Goal: Information Seeking & Learning: Learn about a topic

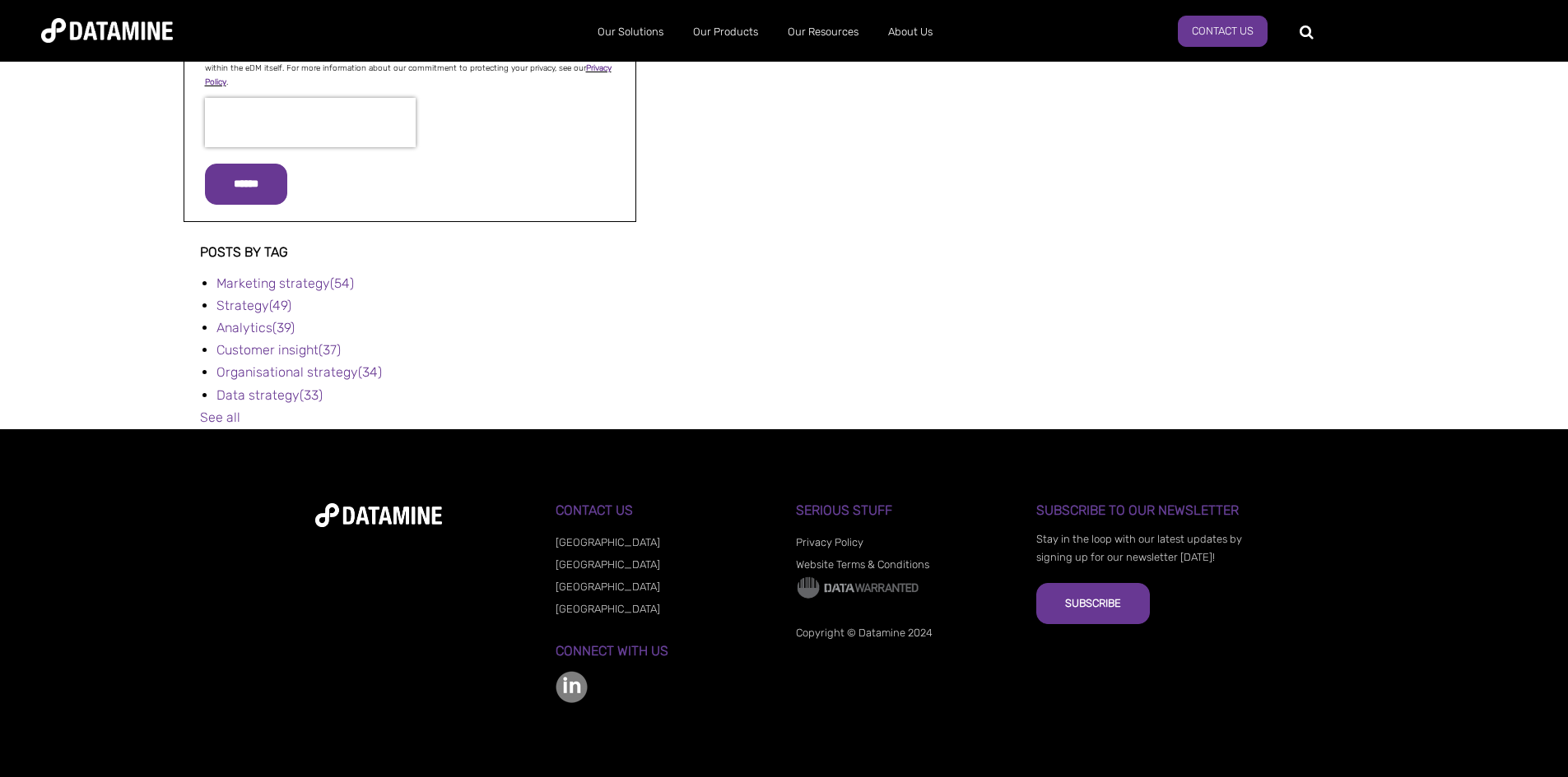
scroll to position [381, 0]
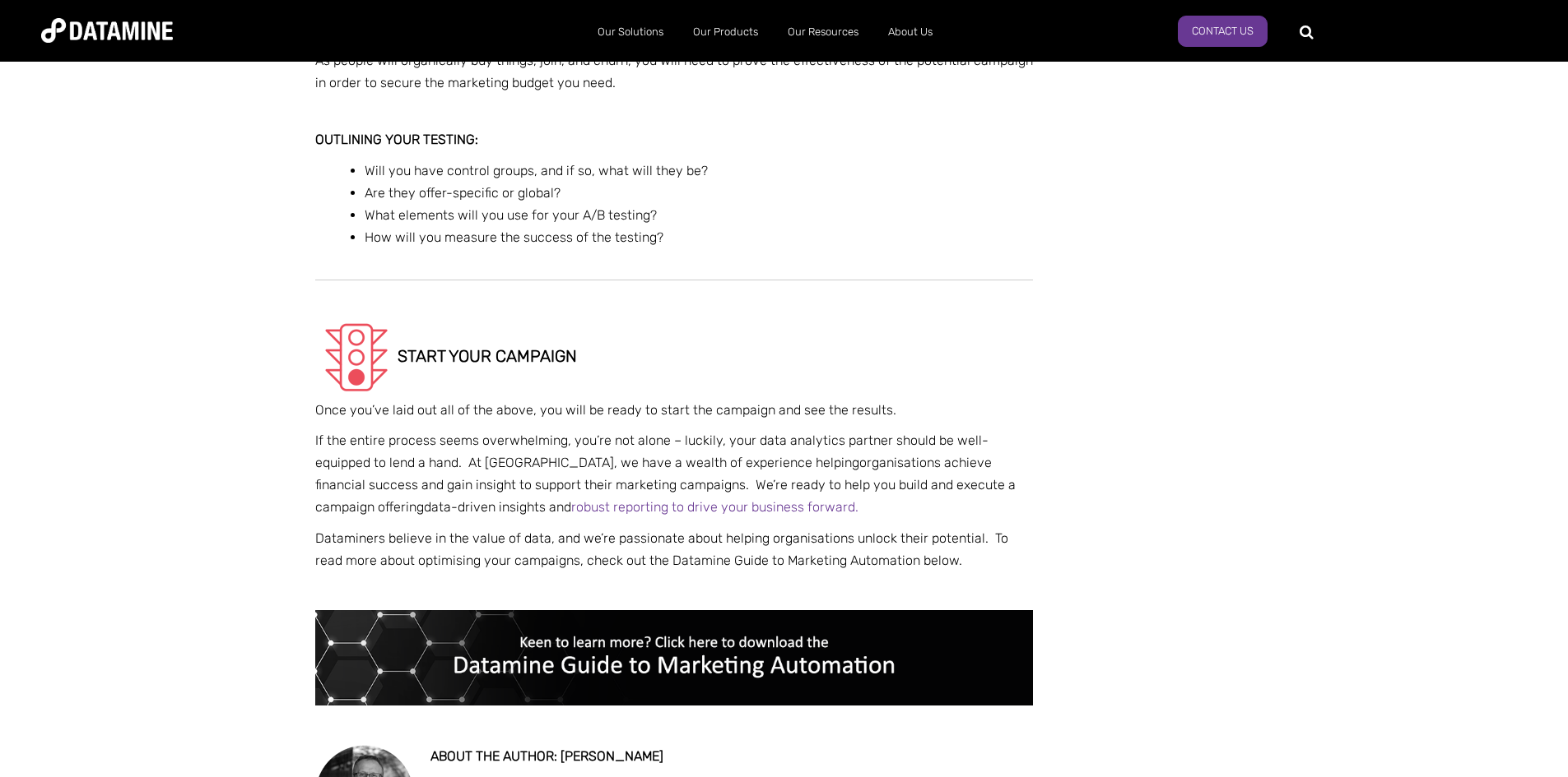
scroll to position [3044, 0]
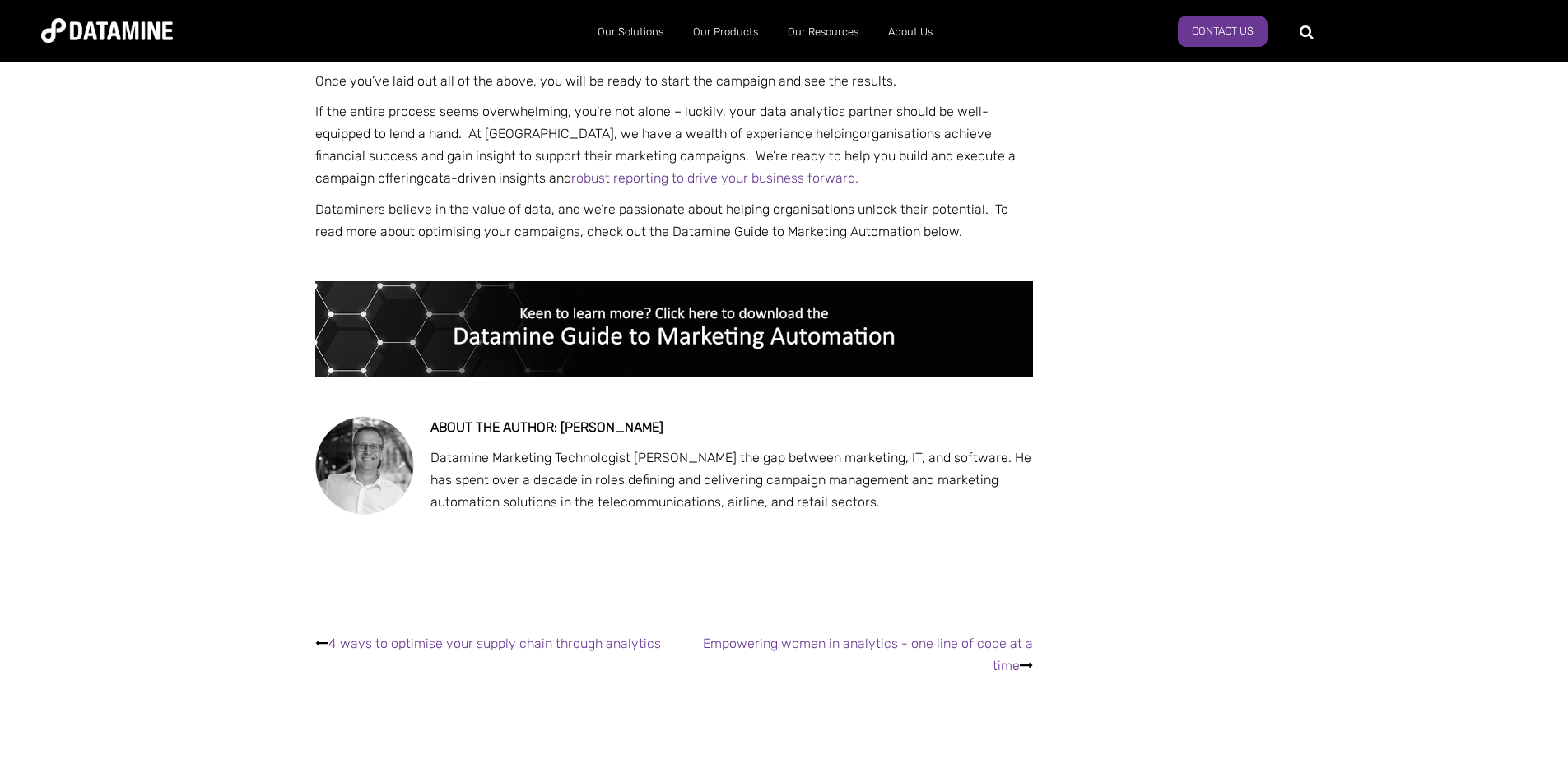
click at [349, 451] on img at bounding box center [364, 466] width 99 height 99
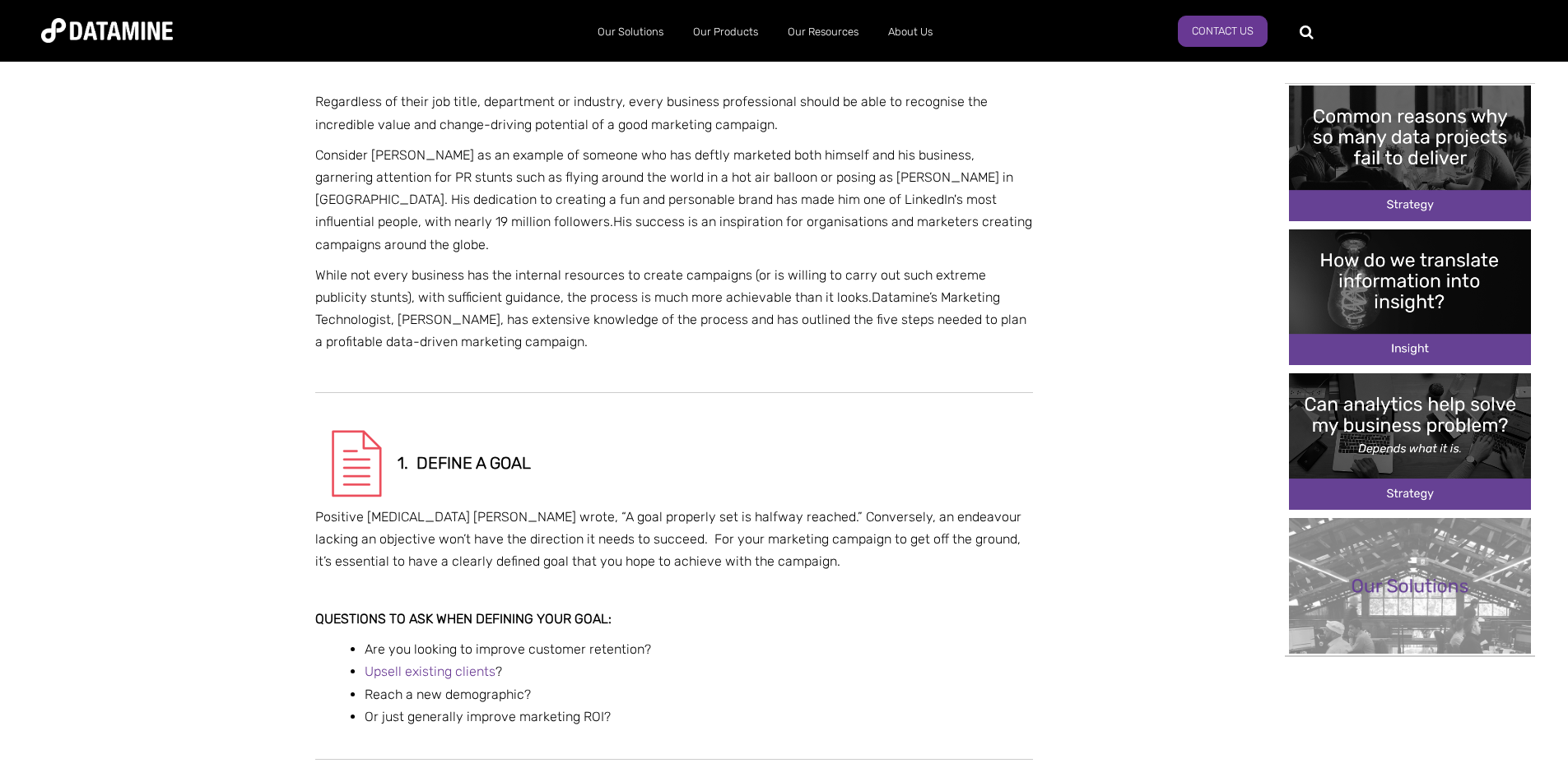
scroll to position [0, 0]
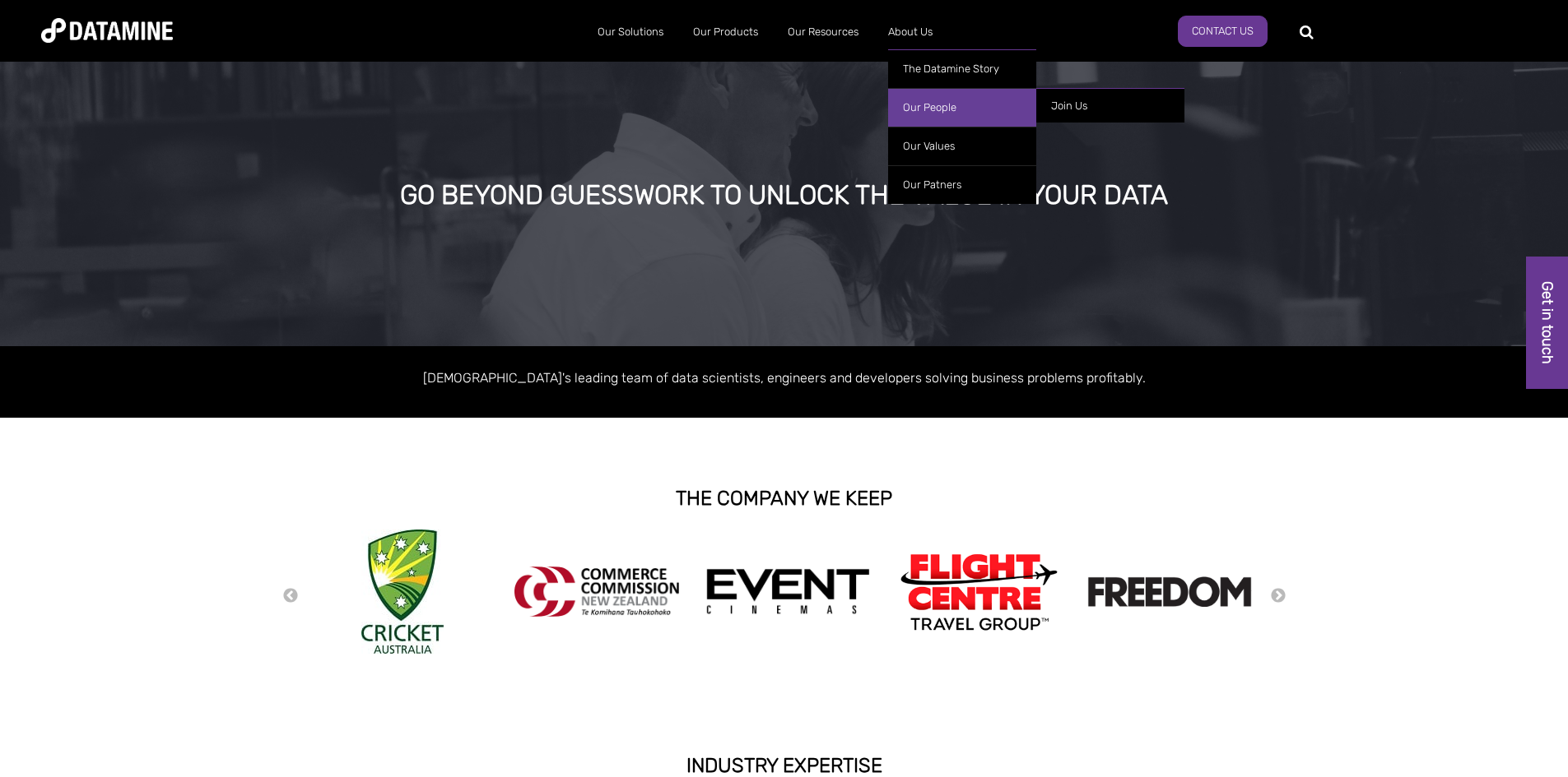
click at [921, 99] on link "Our People" at bounding box center [962, 107] width 148 height 39
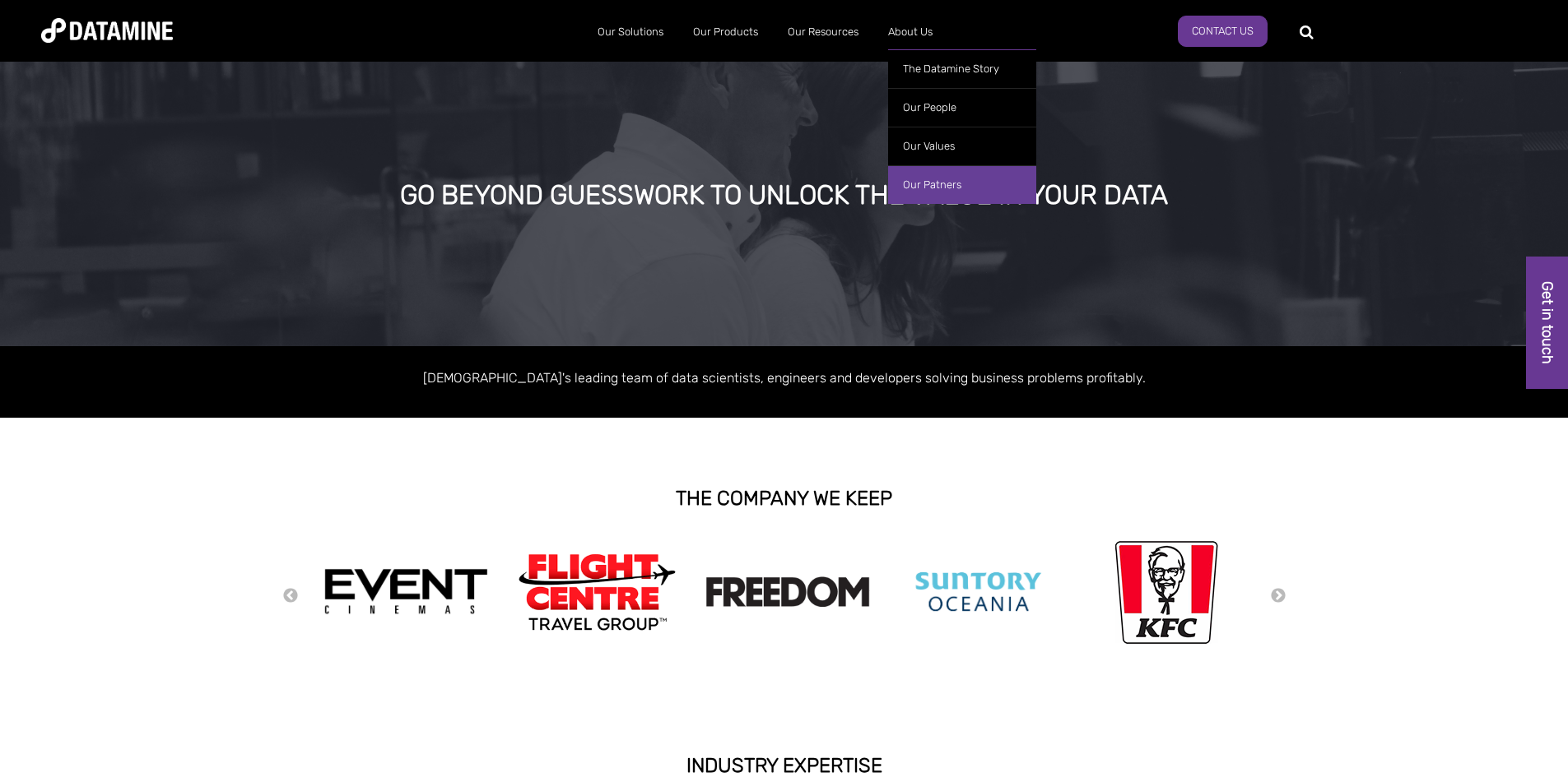
scroll to position [82, 0]
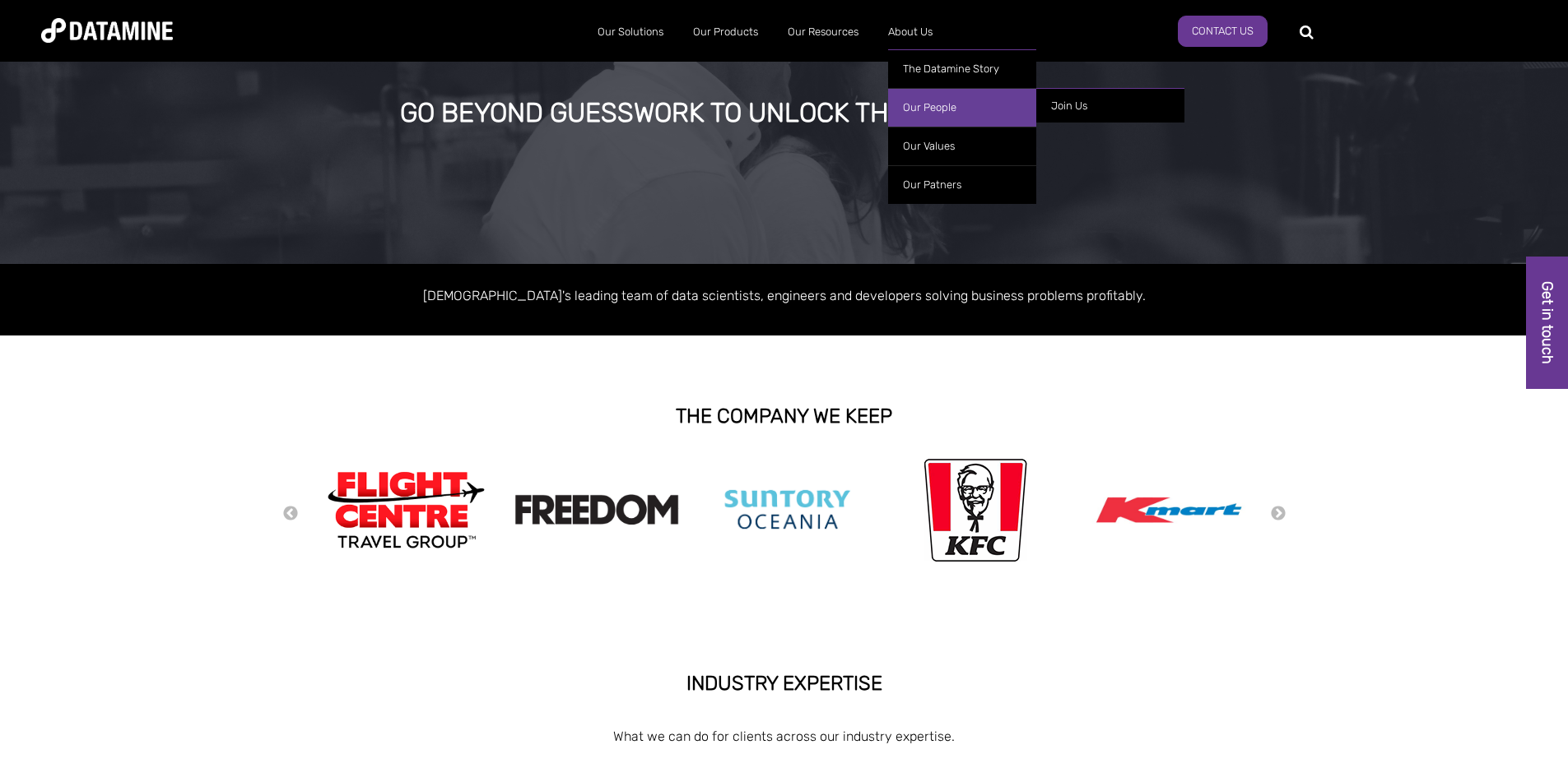
click at [922, 111] on link "Our People" at bounding box center [962, 107] width 148 height 39
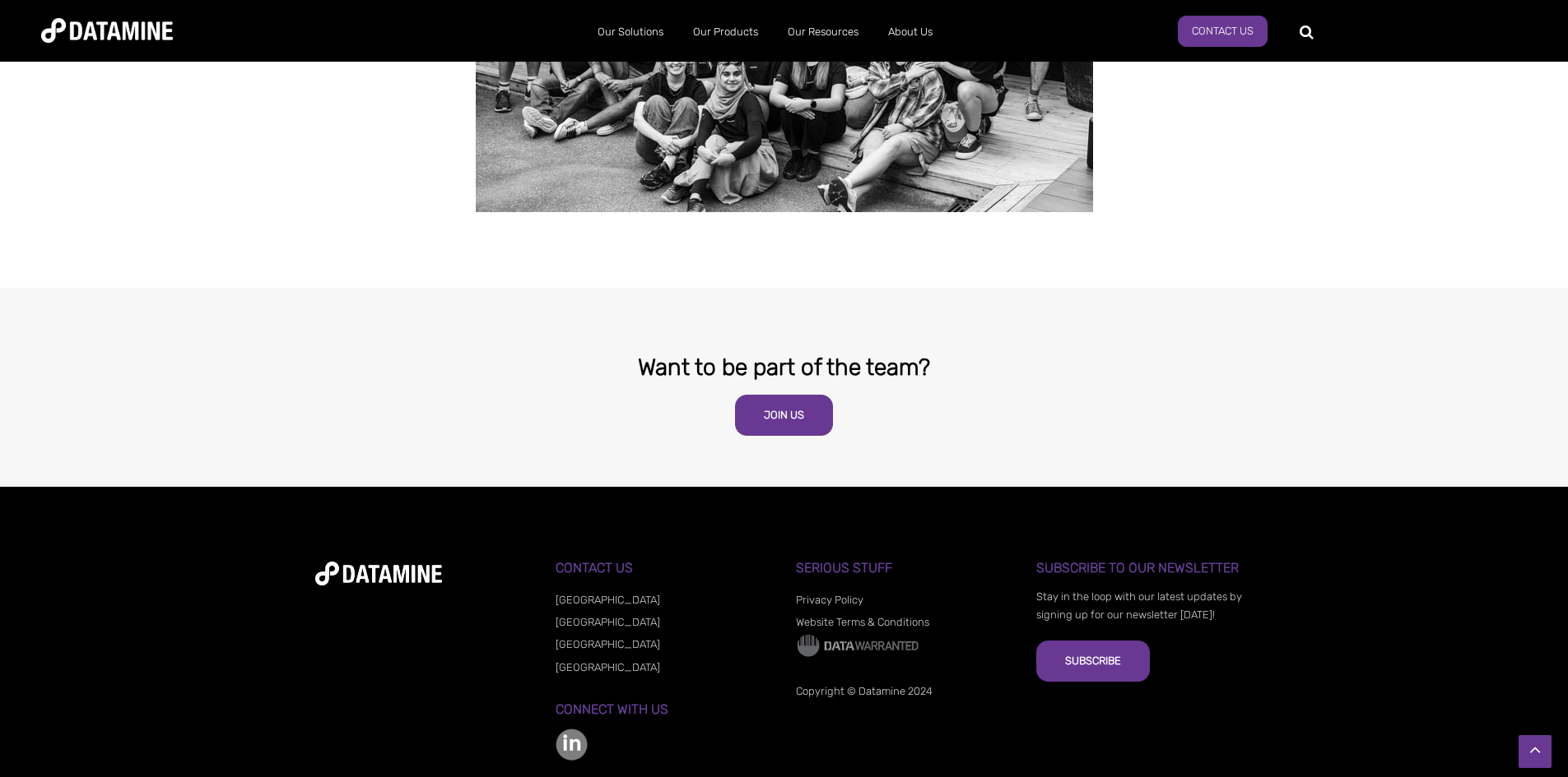
scroll to position [2730, 0]
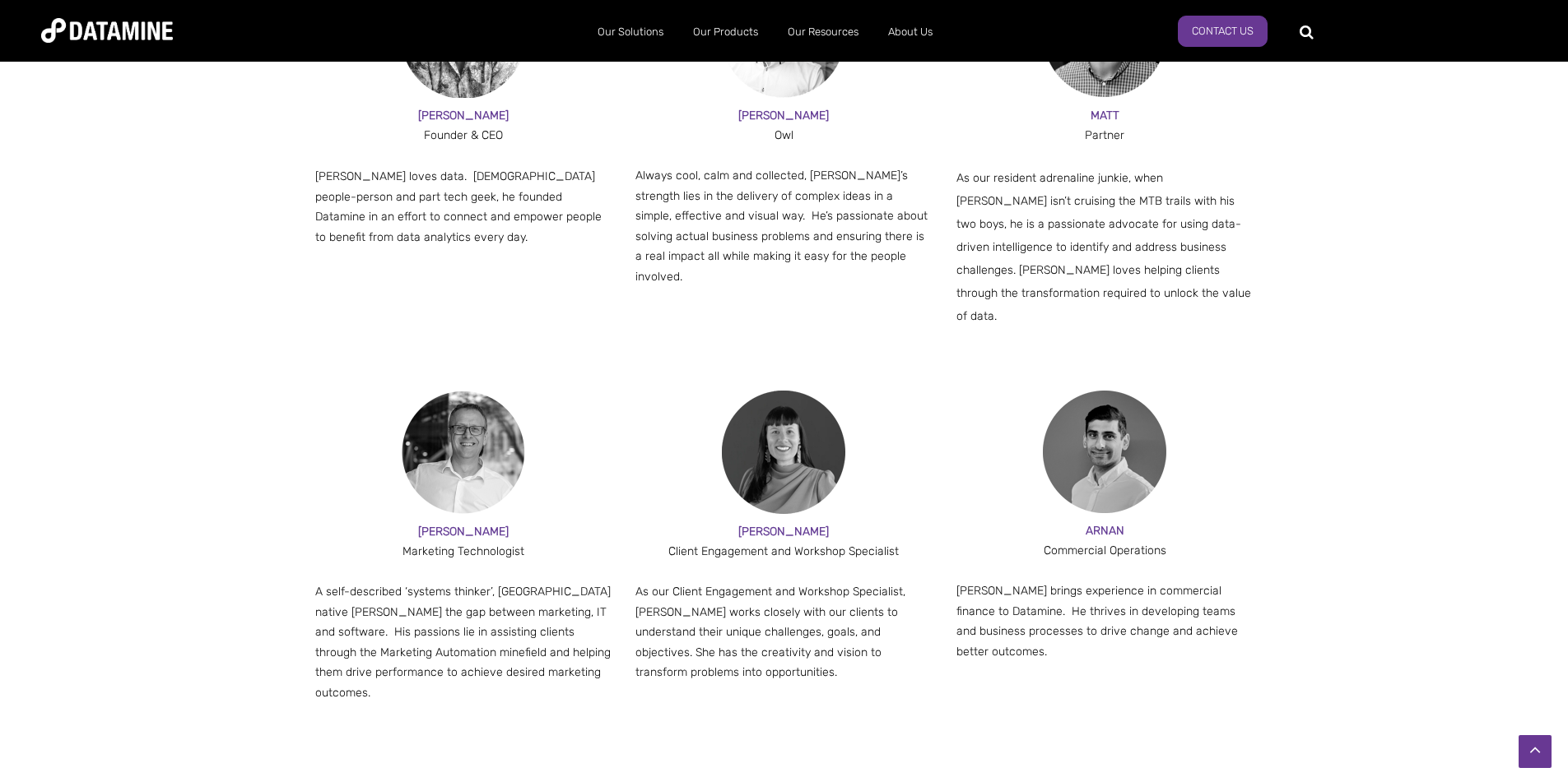
scroll to position [1234, 0]
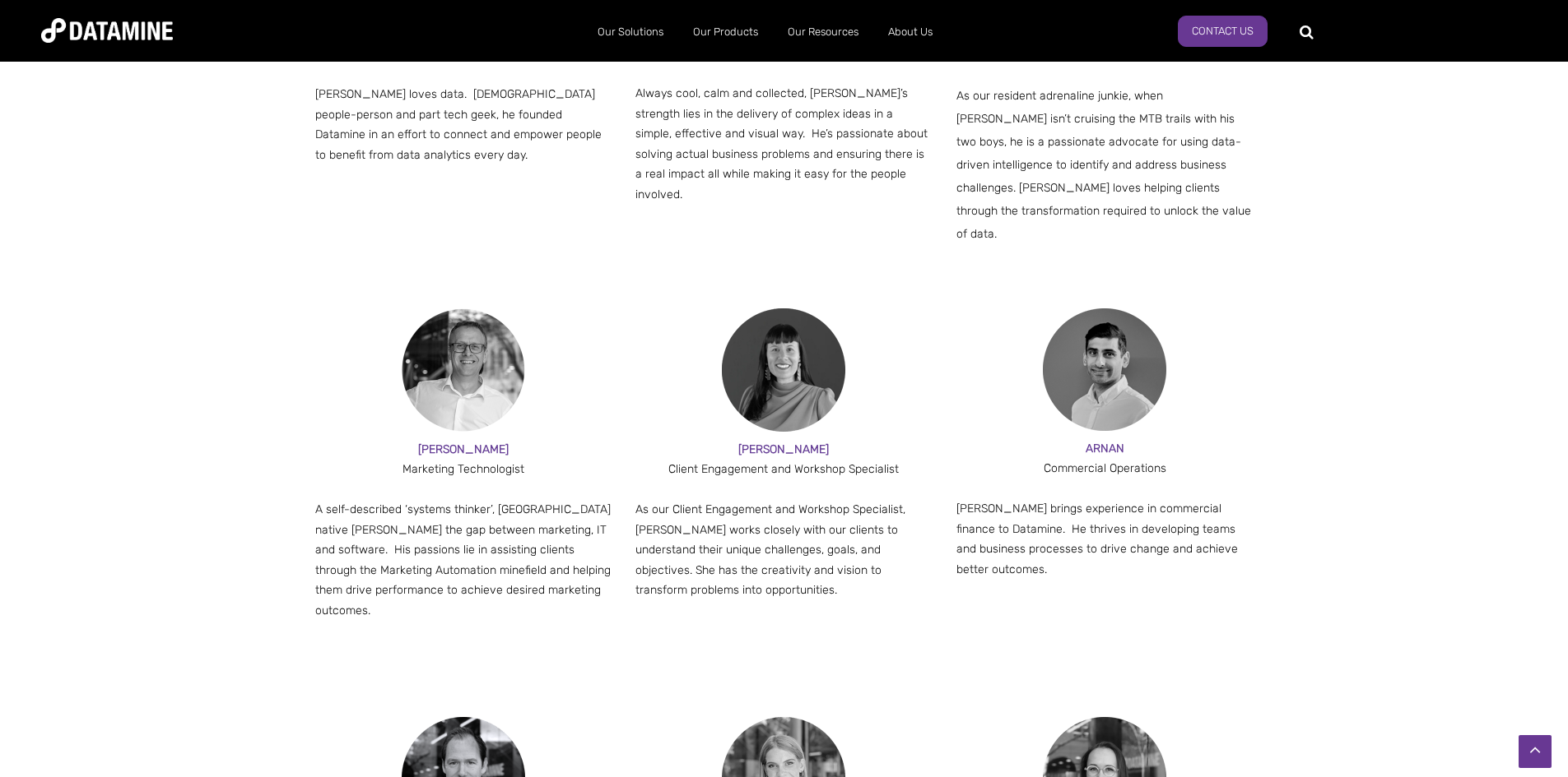
click at [444, 481] on div at bounding box center [463, 491] width 297 height 20
click at [444, 376] on img at bounding box center [463, 370] width 123 height 123
click at [448, 373] on img at bounding box center [463, 370] width 123 height 123
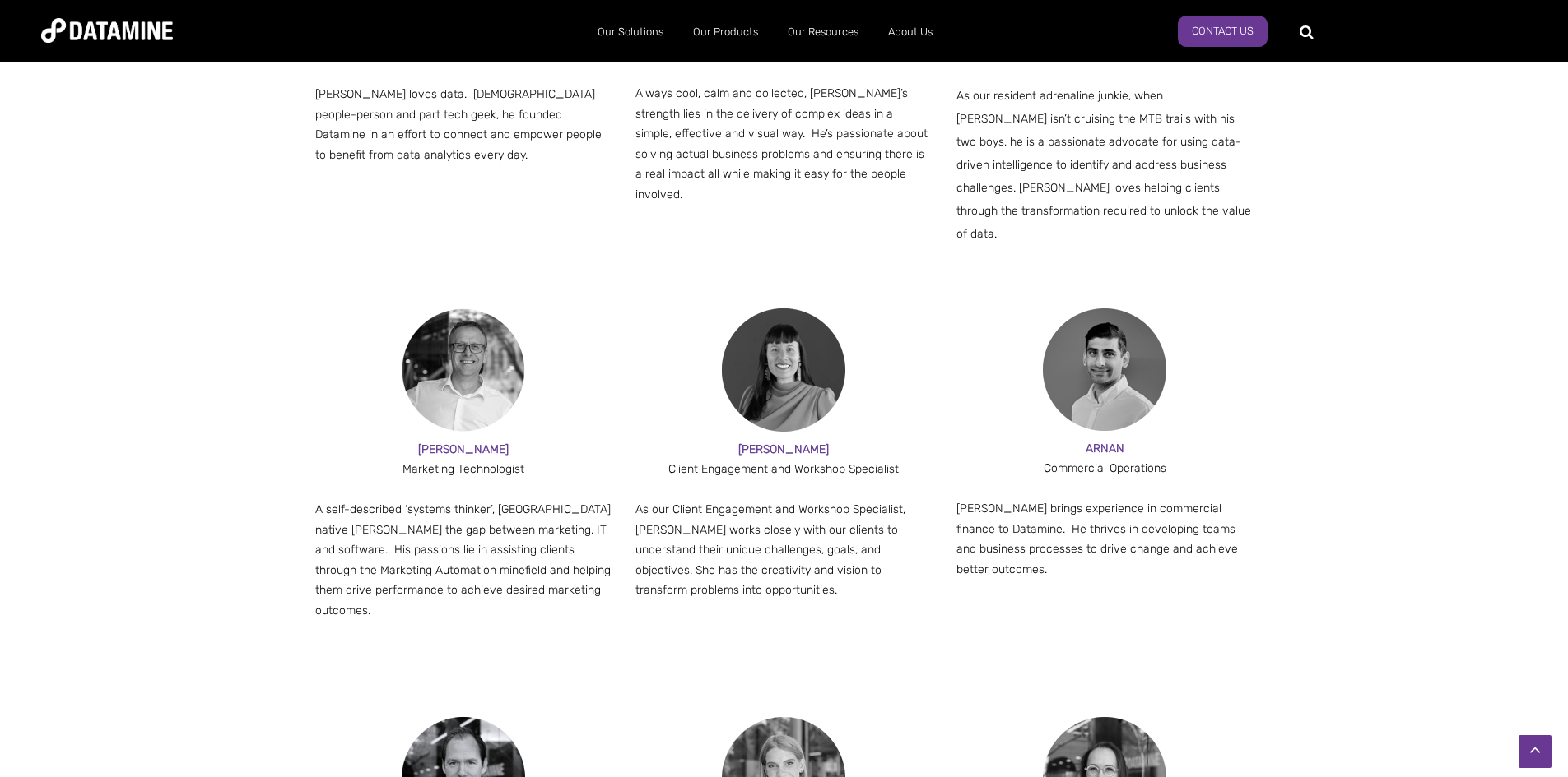
click at [448, 373] on img at bounding box center [463, 370] width 123 height 123
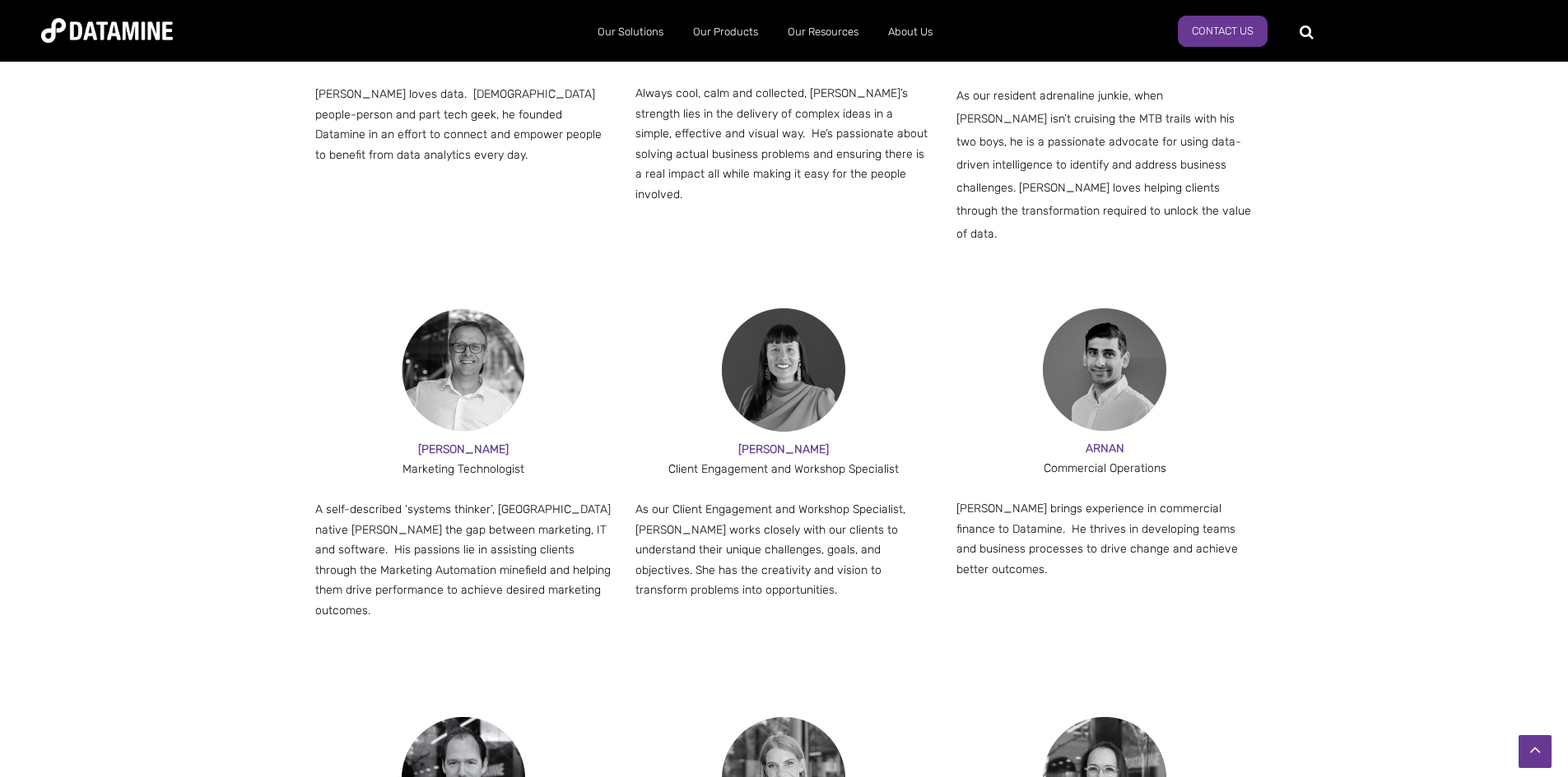
click at [448, 373] on img at bounding box center [463, 370] width 123 height 123
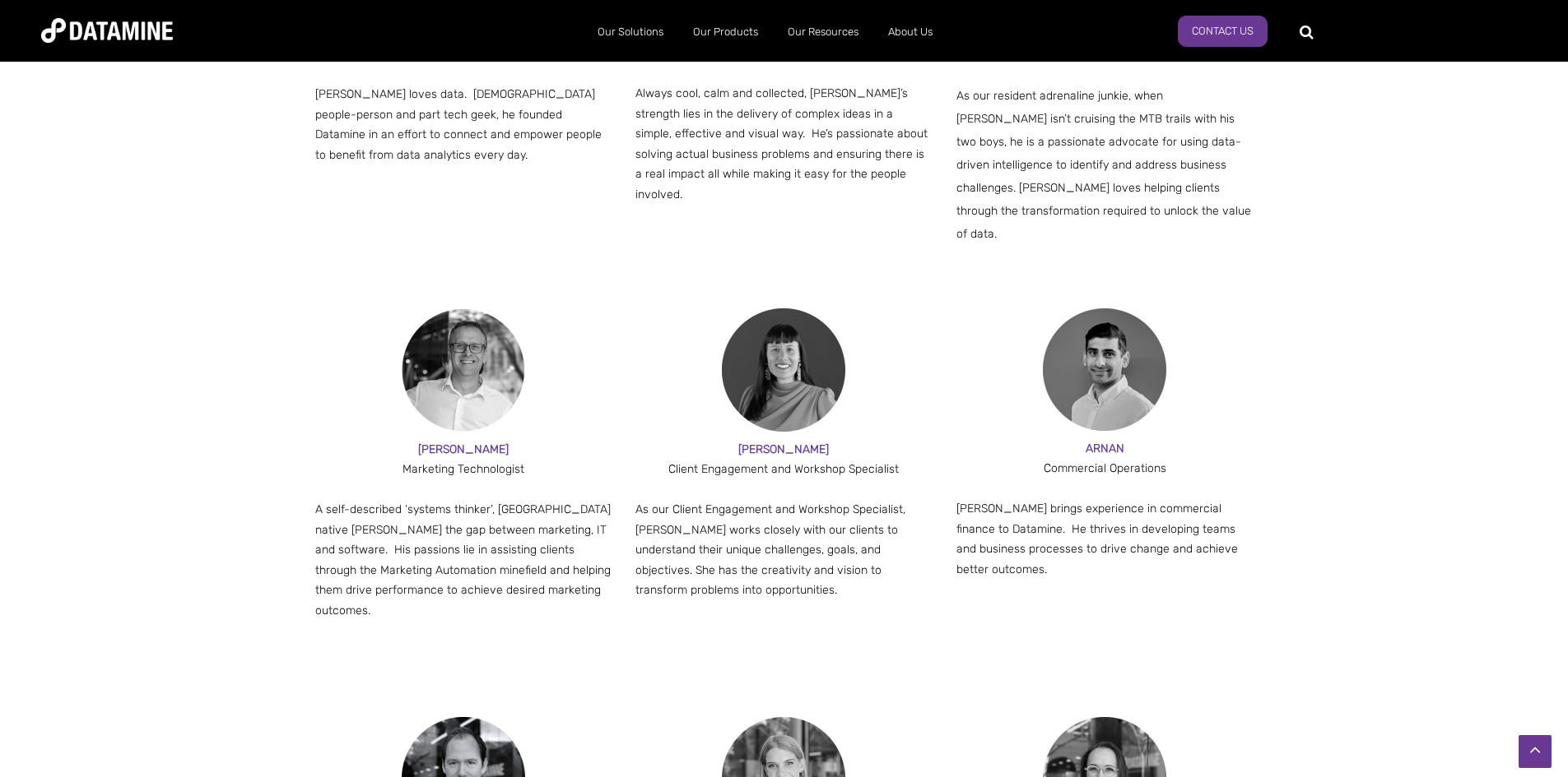
click at [448, 373] on img at bounding box center [463, 370] width 123 height 123
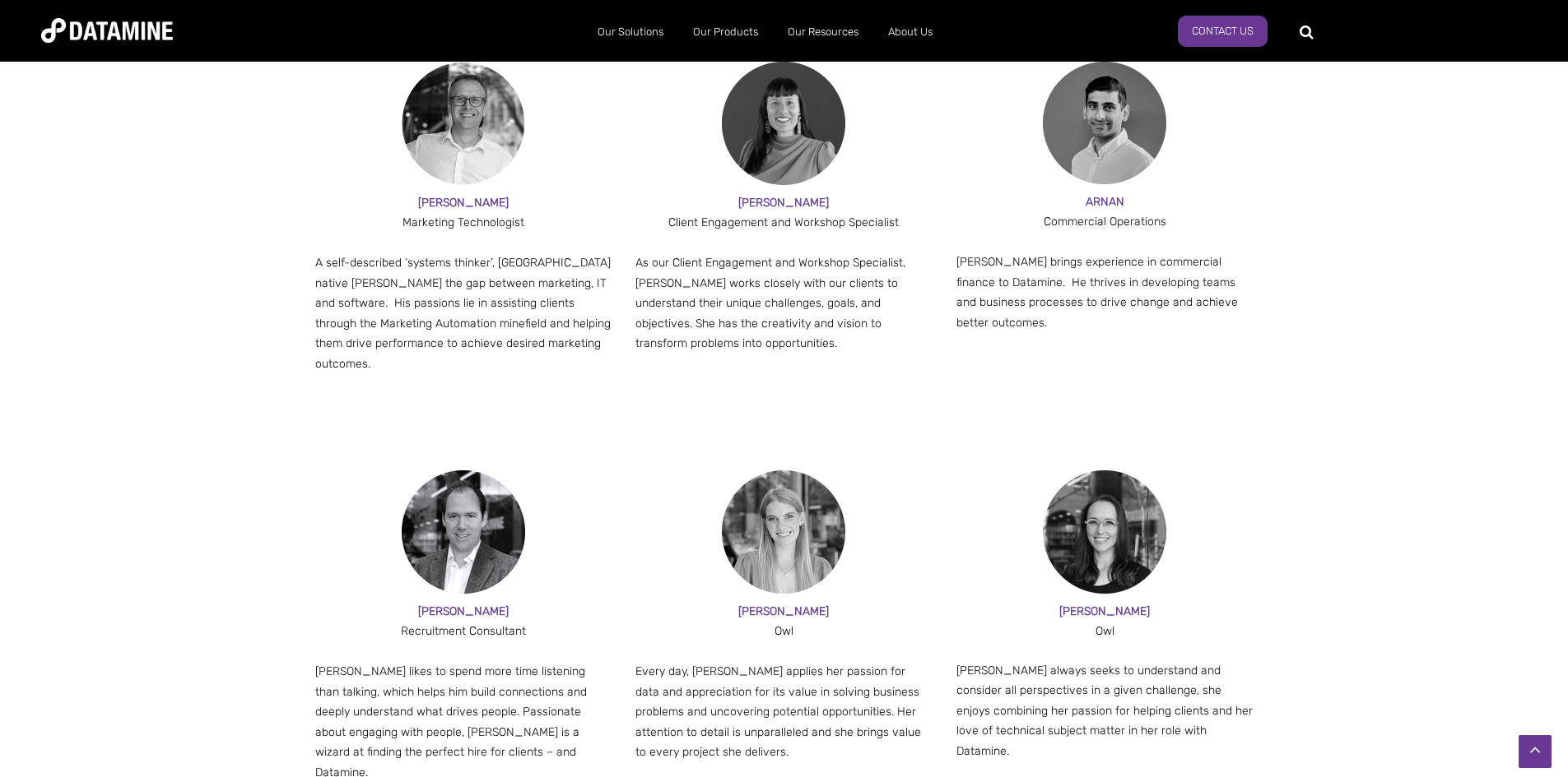
scroll to position [1563, 0]
